Goal: Information Seeking & Learning: Learn about a topic

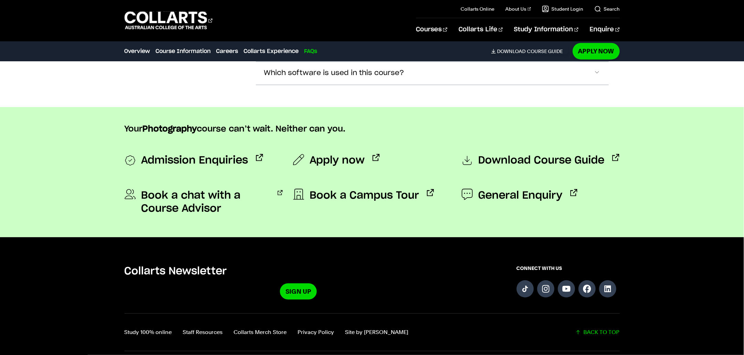
scroll to position [2666, 0]
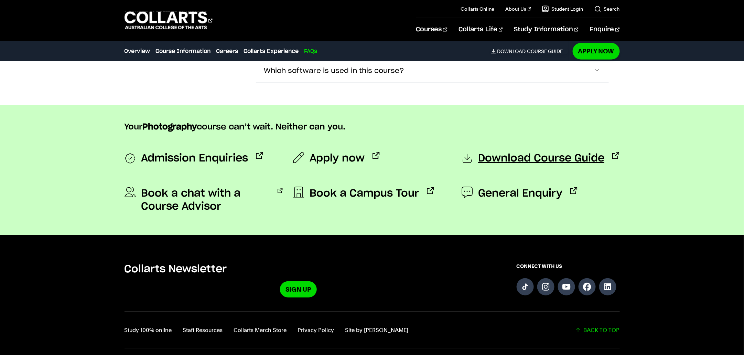
click at [563, 155] on span "Download Course Guide" at bounding box center [542, 159] width 126 height 14
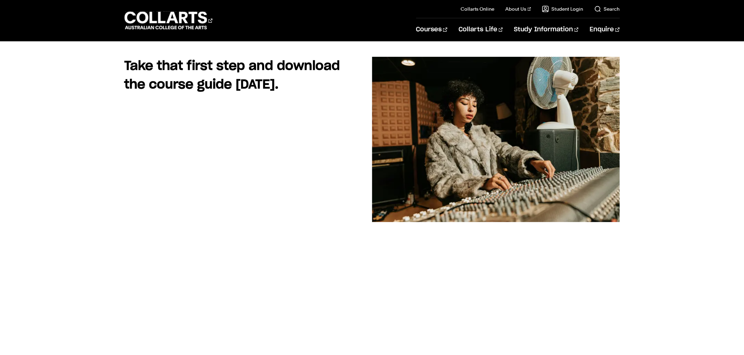
scroll to position [43, 0]
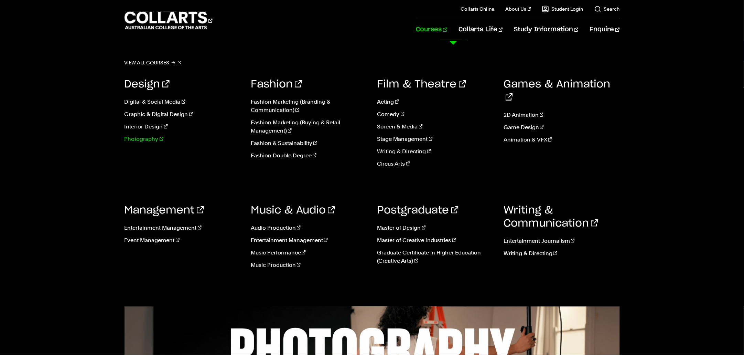
click at [150, 138] on link "Photography" at bounding box center [183, 139] width 116 height 8
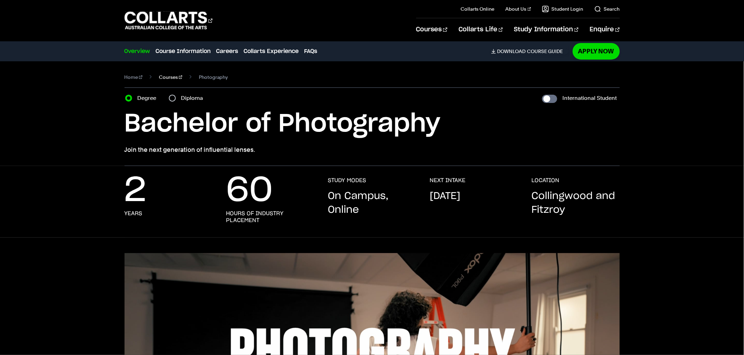
click at [167, 78] on link "Courses" at bounding box center [170, 77] width 23 height 10
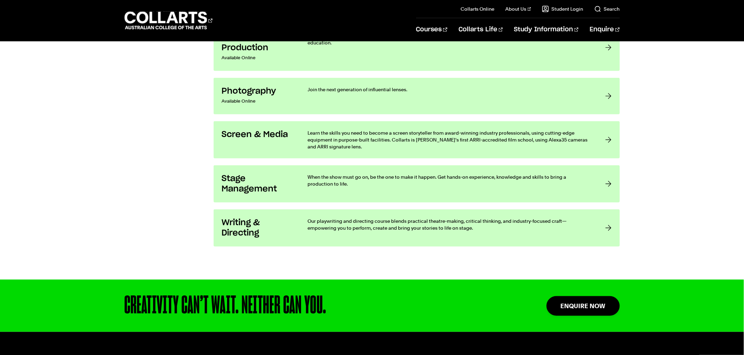
scroll to position [1333, 0]
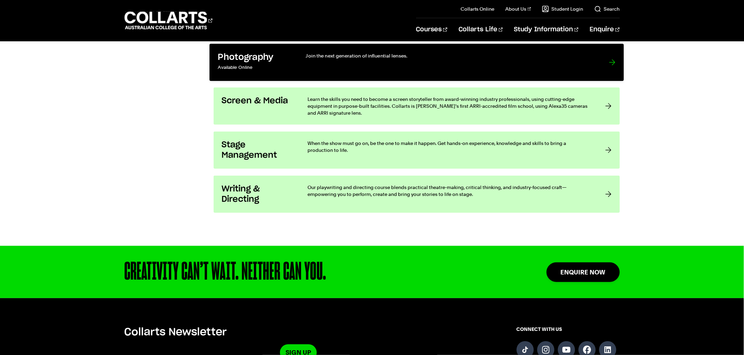
click at [262, 57] on h3 "Photography" at bounding box center [255, 57] width 74 height 11
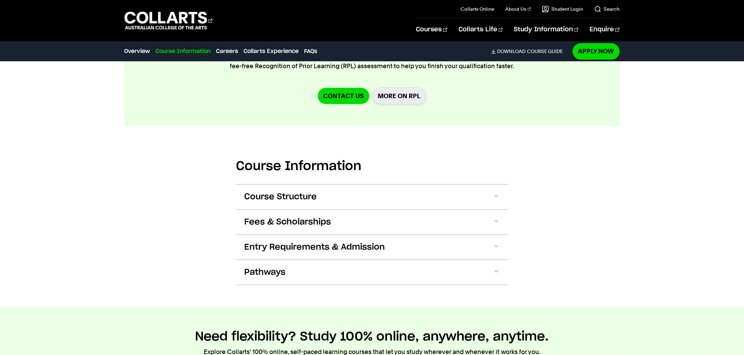
scroll to position [774, 0]
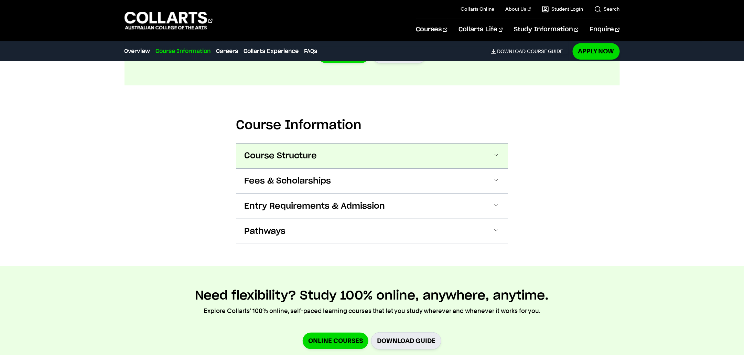
click at [299, 154] on span "Course Structure" at bounding box center [281, 155] width 73 height 11
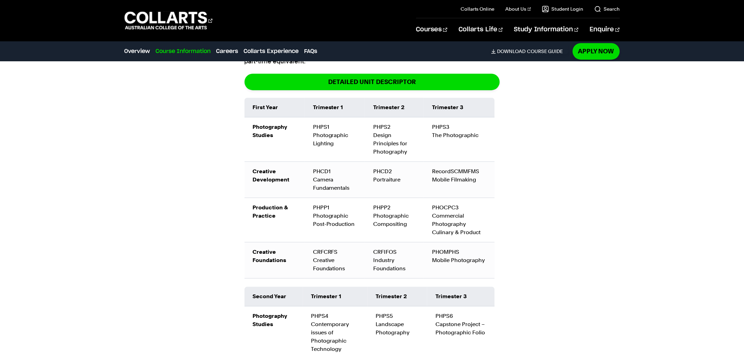
scroll to position [899, 0]
